Goal: Task Accomplishment & Management: Complete application form

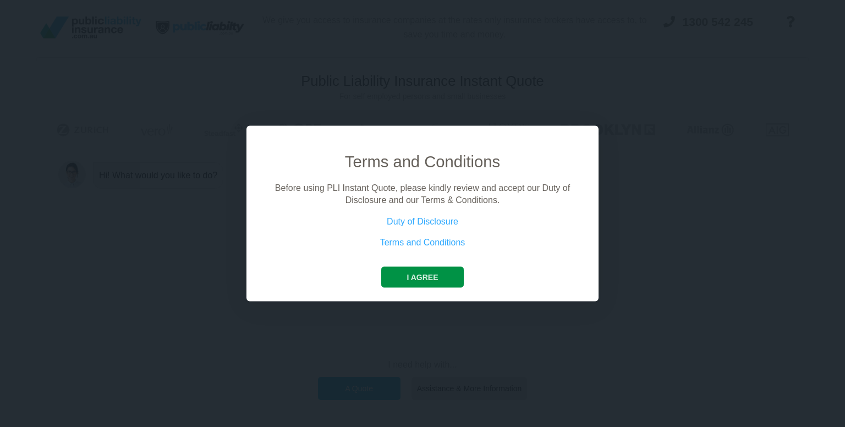
click at [412, 274] on button "I agree" at bounding box center [422, 276] width 82 height 21
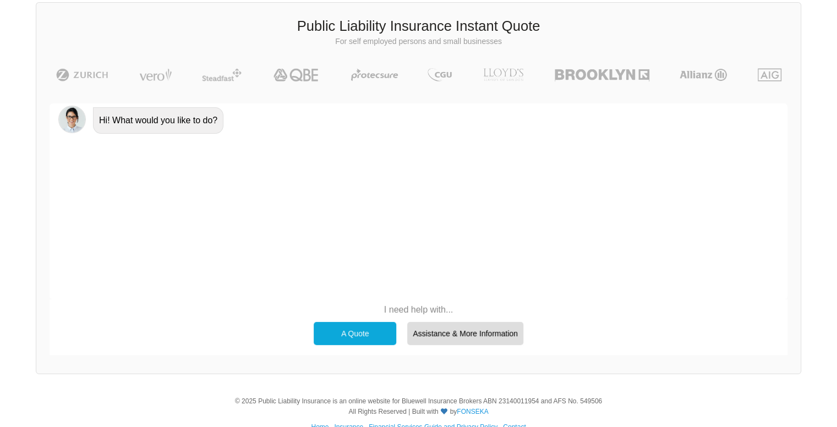
scroll to position [57, 0]
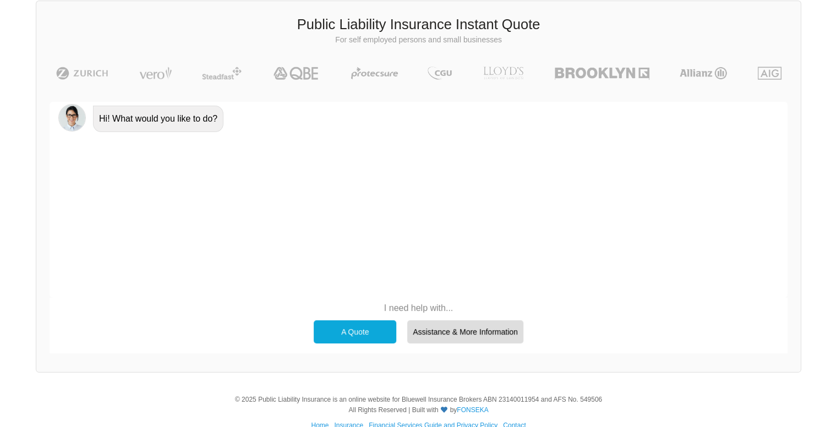
click at [370, 335] on div "A Quote" at bounding box center [355, 331] width 83 height 23
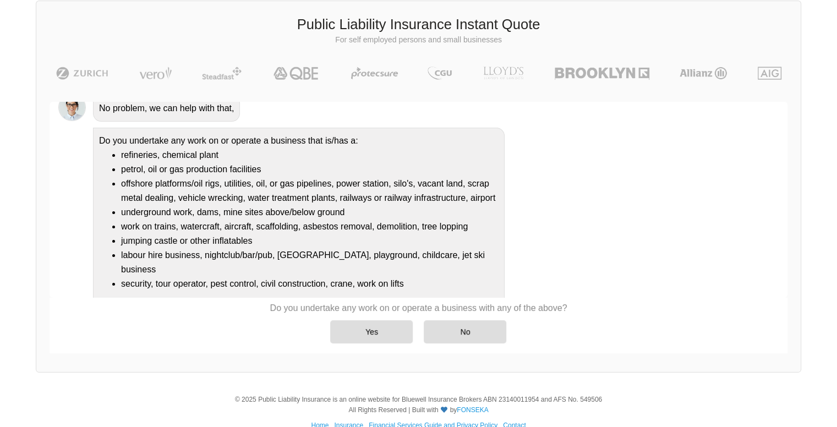
scroll to position [92, 0]
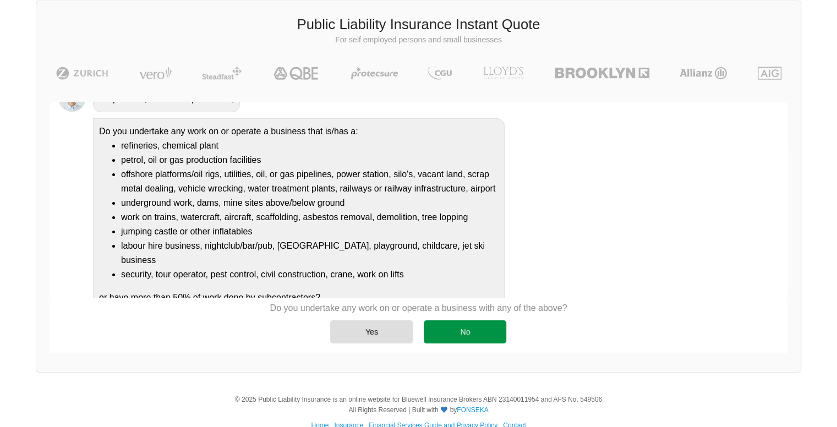
click at [490, 334] on div "No" at bounding box center [465, 331] width 83 height 23
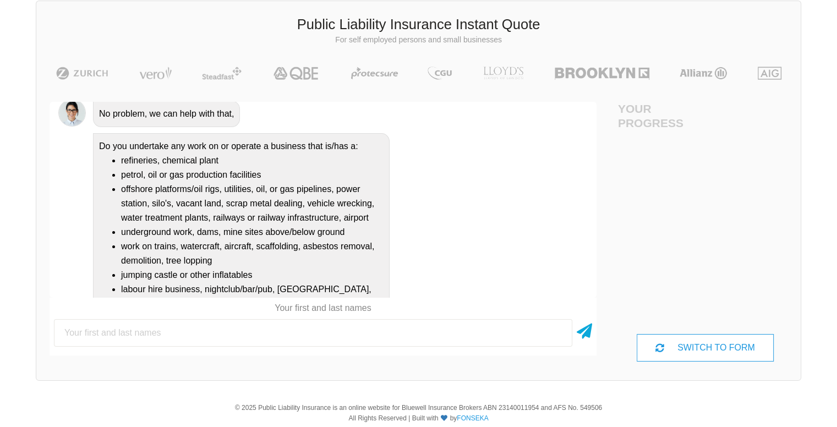
scroll to position [280, 0]
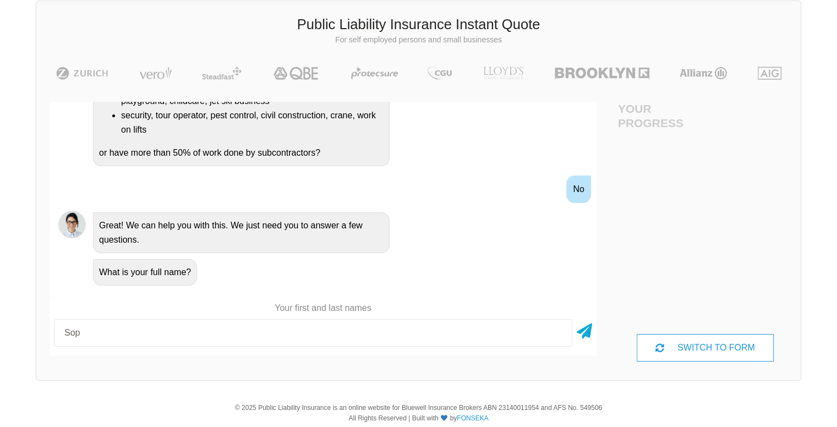
type input "[PERSON_NAME]"
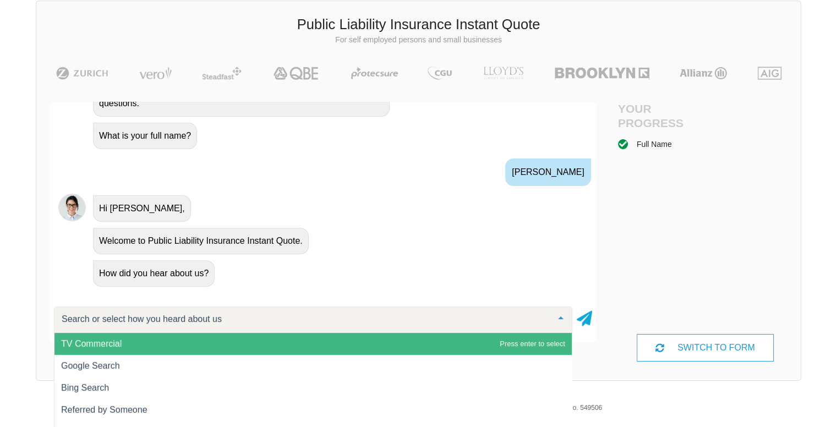
scroll to position [84, 0]
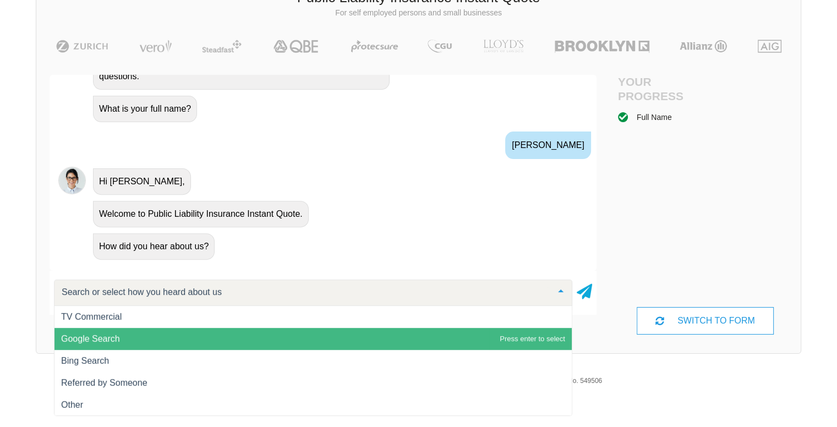
click at [139, 342] on span "Google Search" at bounding box center [312, 339] width 517 height 22
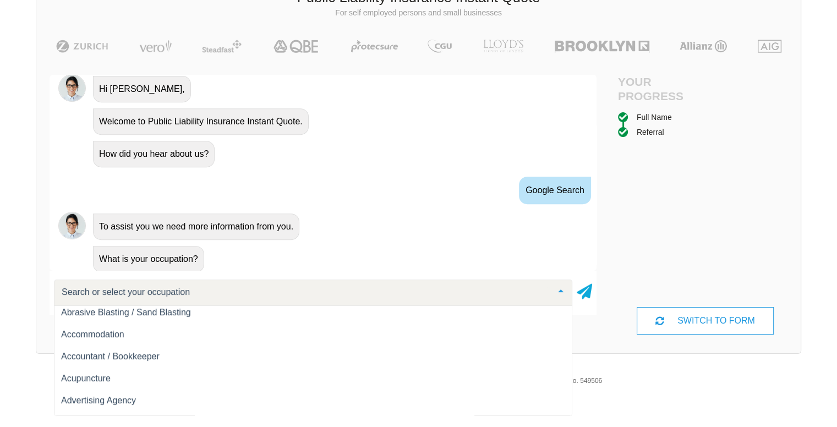
scroll to position [21, 0]
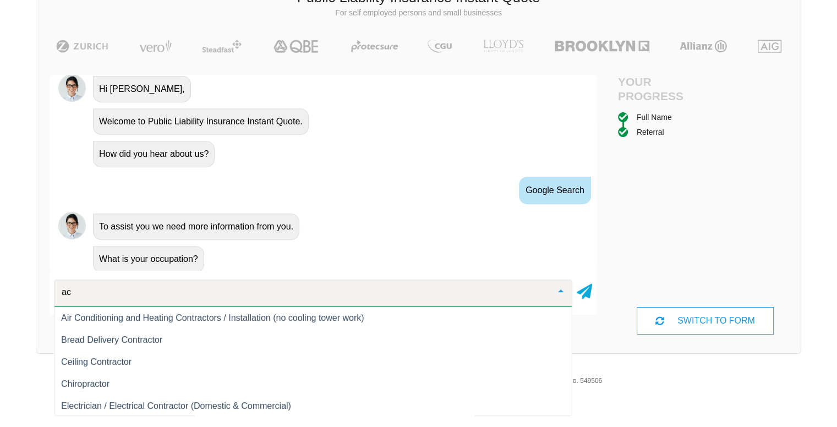
type input "a"
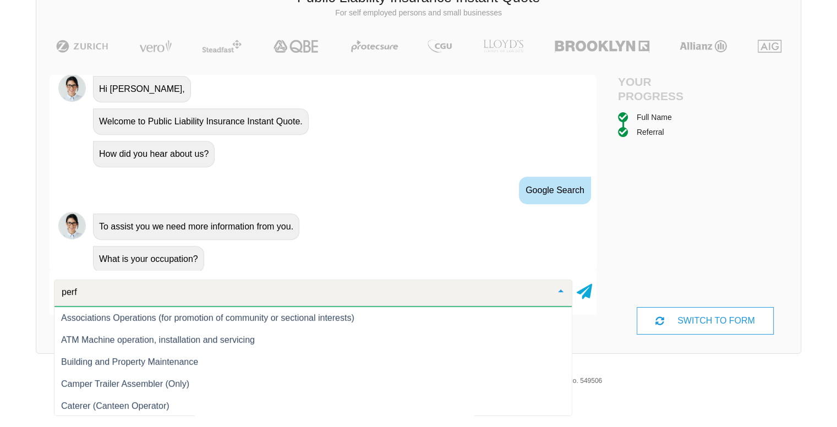
scroll to position [0, 0]
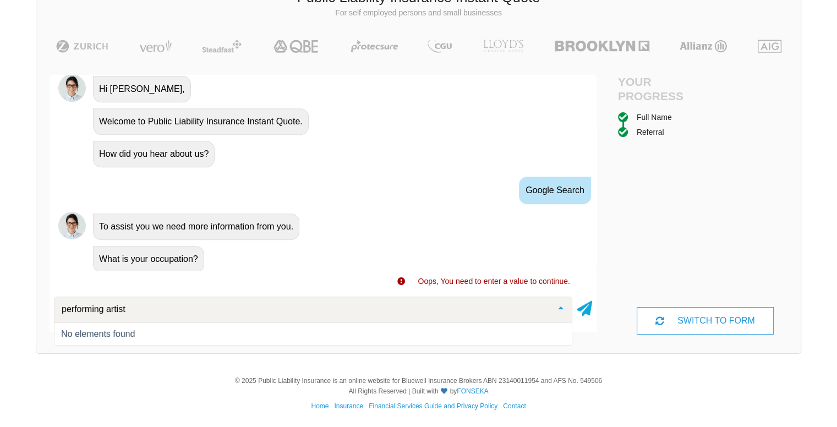
click at [137, 305] on input "performing artist" at bounding box center [304, 309] width 491 height 11
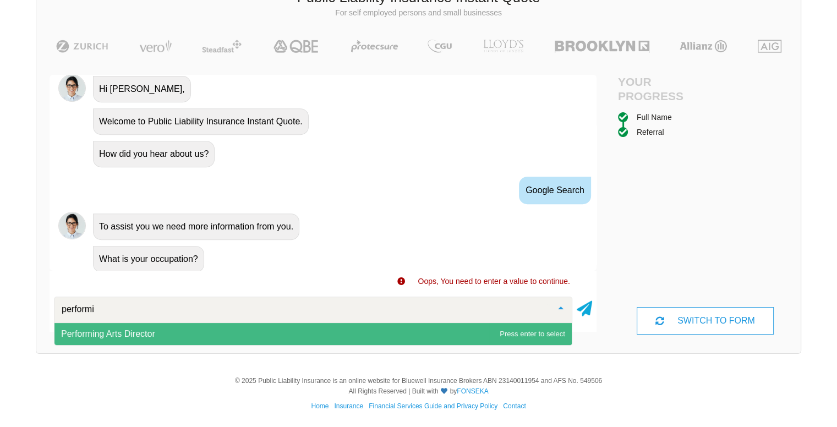
type input "perform"
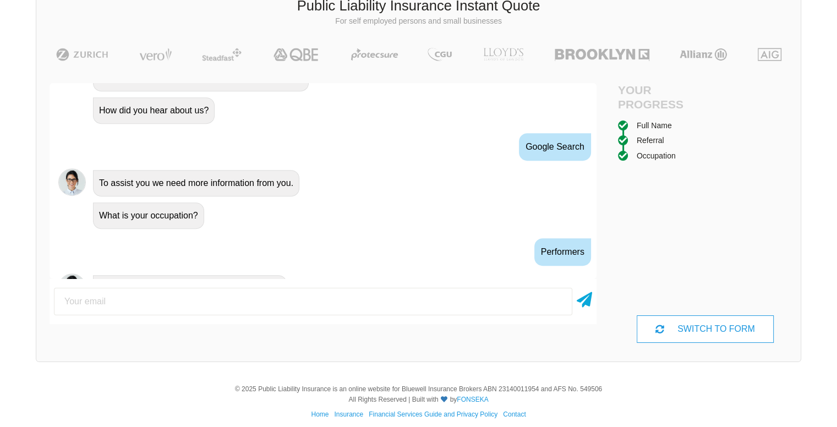
scroll to position [581, 0]
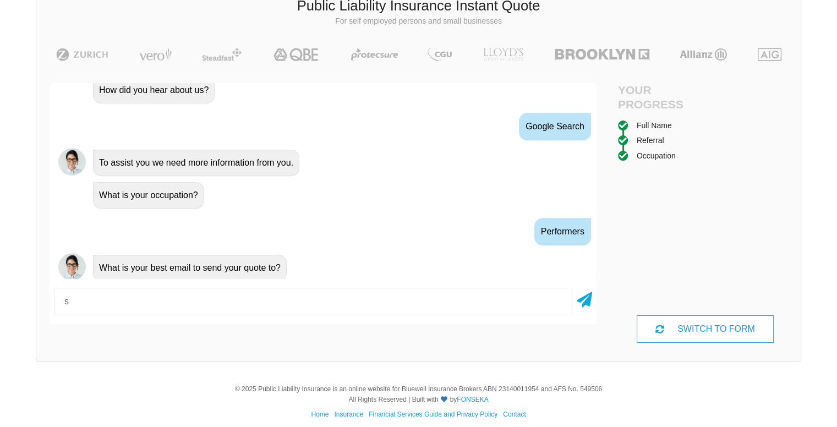
type input "[EMAIL_ADDRESS][DOMAIN_NAME]"
click at [583, 301] on icon at bounding box center [583, 298] width 15 height 20
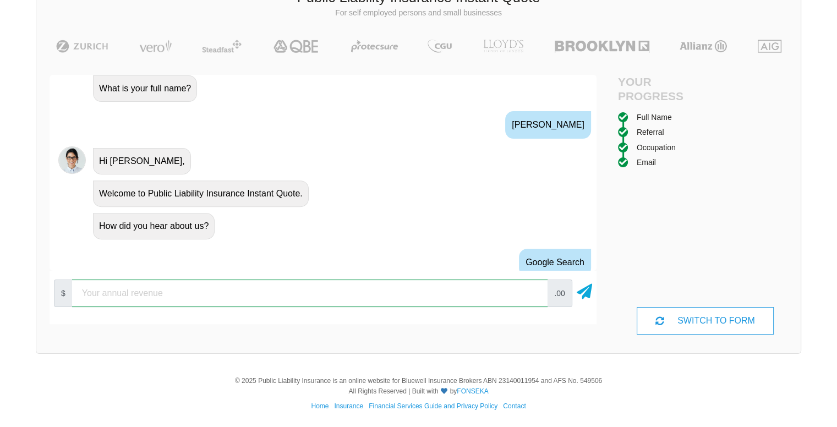
scroll to position [664, 0]
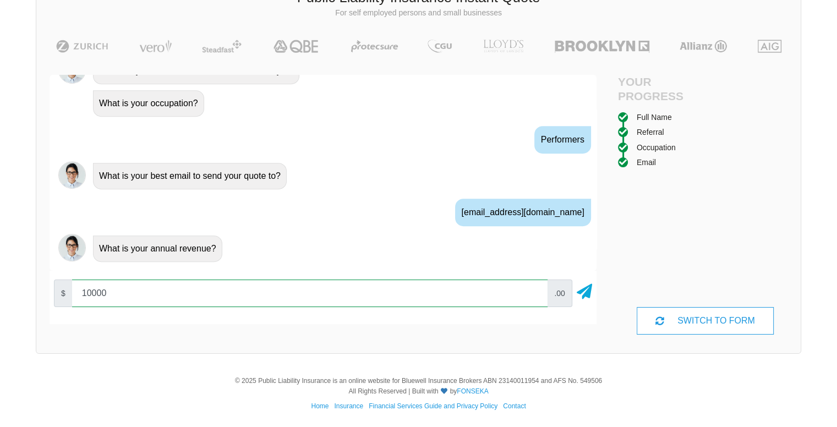
type input "10000"
click at [531, 290] on input "10000" at bounding box center [309, 293] width 475 height 28
click at [535, 298] on input "10000" at bounding box center [309, 293] width 475 height 28
